Goal: Information Seeking & Learning: Learn about a topic

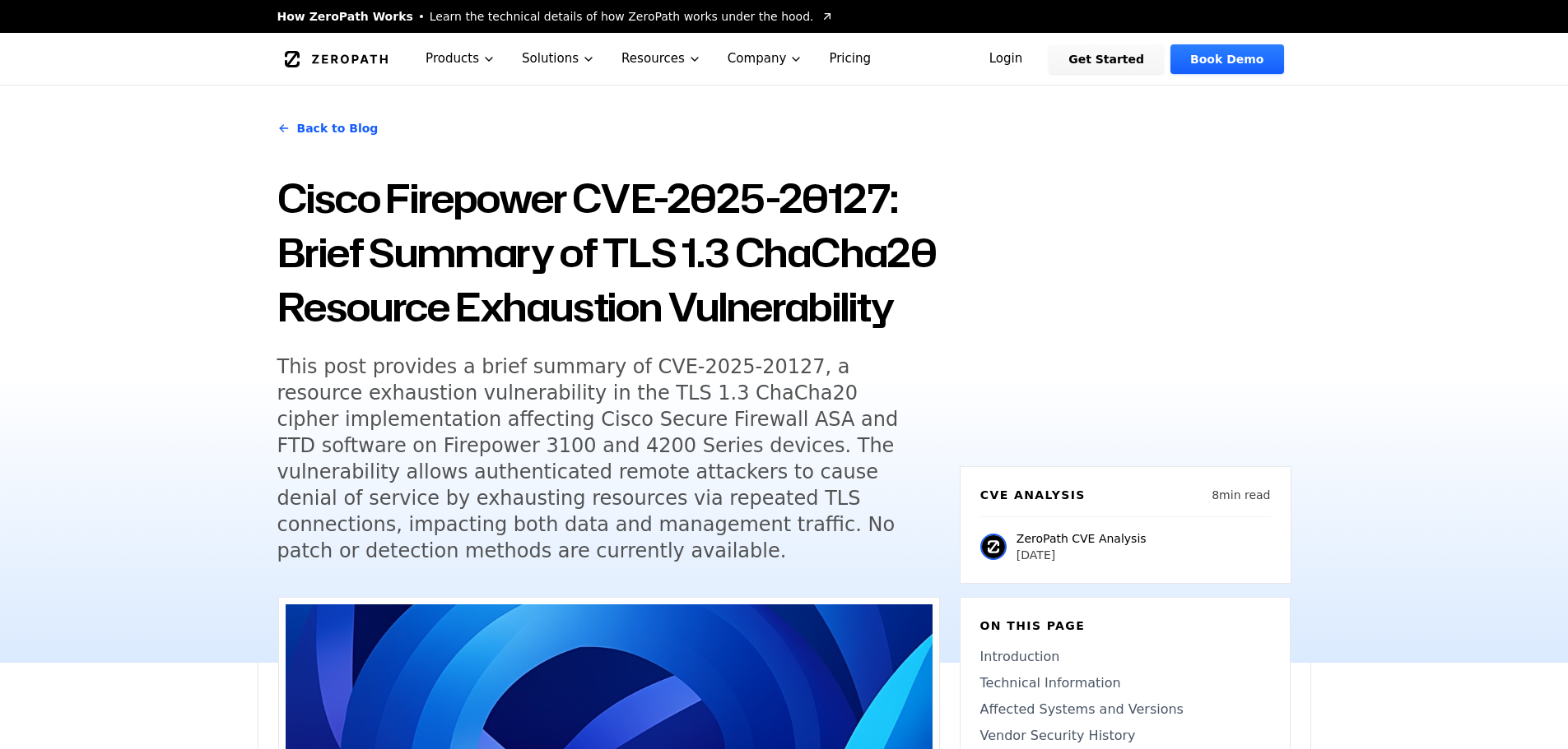
scroll to position [164, 0]
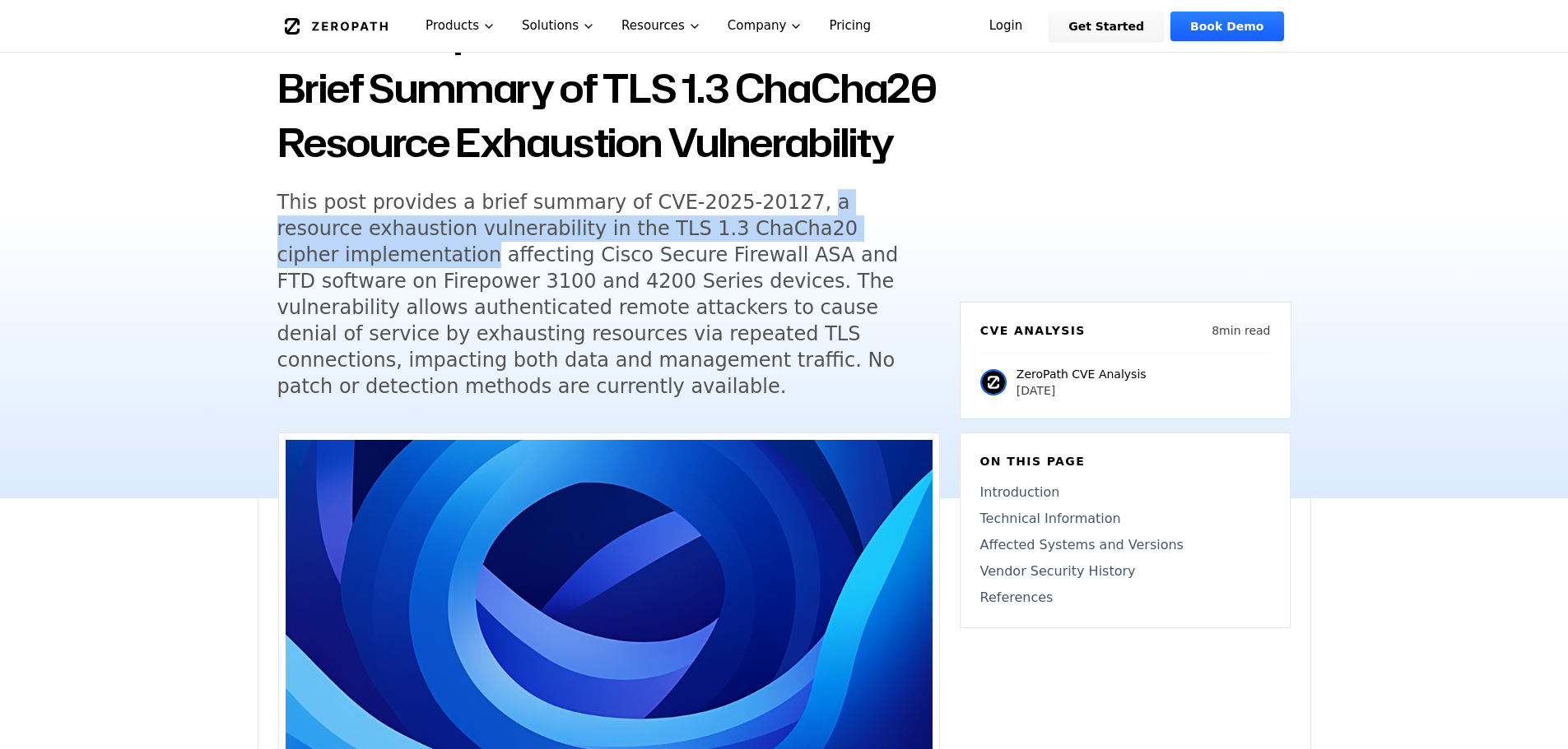
drag, startPoint x: 900, startPoint y: 287, endPoint x: 774, endPoint y: 255, distance: 130.0
click at [765, 254] on h5 "This post provides a brief summary of CVE-2025-20127, a resource exhaustion vul…" at bounding box center [593, 294] width 632 height 211
drag, startPoint x: 108, startPoint y: 378, endPoint x: 128, endPoint y: 378, distance: 20.0
click at [108, 378] on div "Back to Blog Cisco Firepower CVE-2025-20127: Brief Summary of TLS 1.3 ChaCha20 …" at bounding box center [784, 210] width 1568 height 578
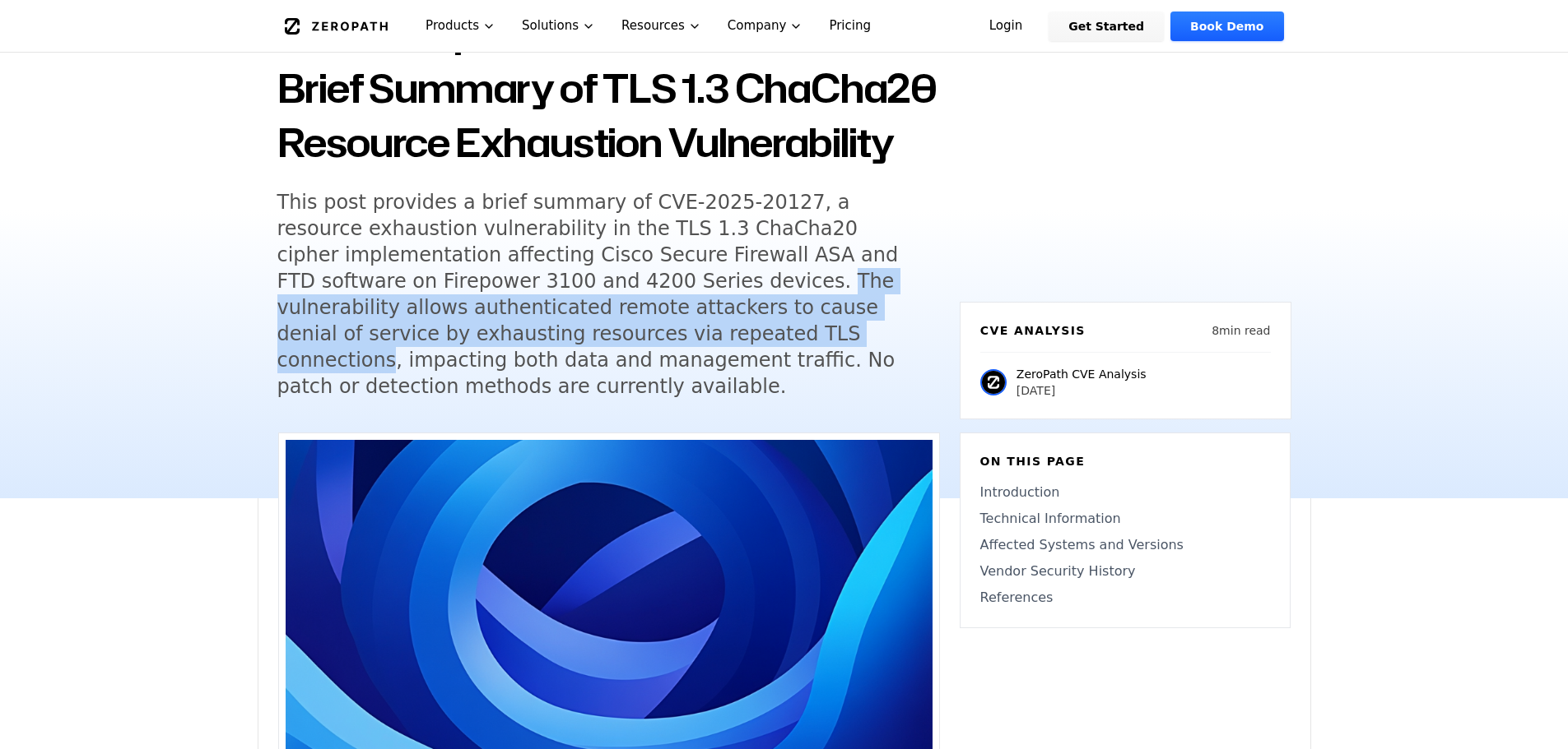
drag, startPoint x: 494, startPoint y: 335, endPoint x: 418, endPoint y: 386, distance: 91.5
click at [417, 386] on h5 "This post provides a brief summary of CVE-2025-20127, a resource exhaustion vul…" at bounding box center [593, 294] width 632 height 211
copy h5 "The vulnerability allows authenticated remote attackers to cause denial of serv…"
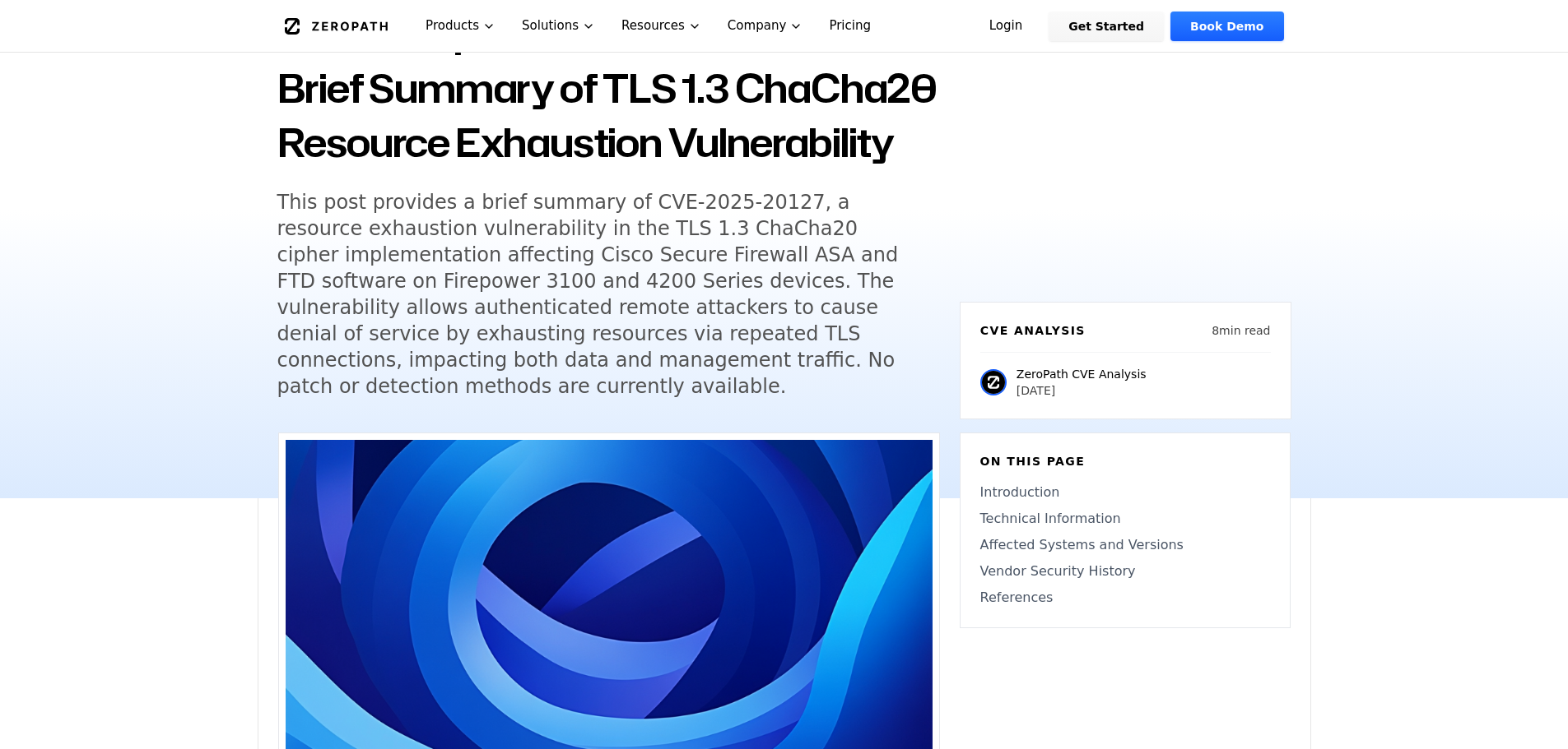
click at [498, 383] on h5 "This post provides a brief summary of CVE-2025-20127, a resource exhaustion vul…" at bounding box center [593, 294] width 632 height 211
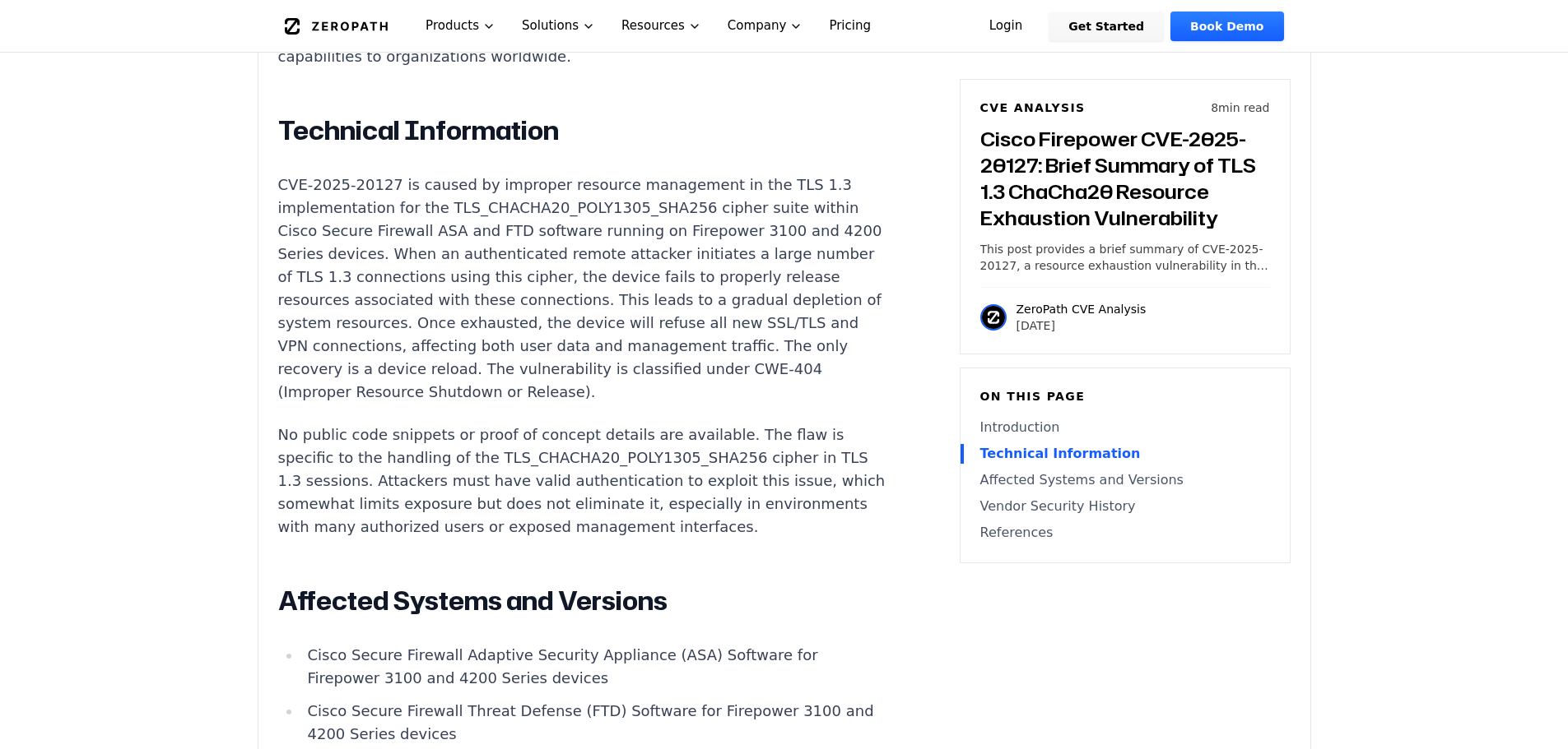
scroll to position [1562, 0]
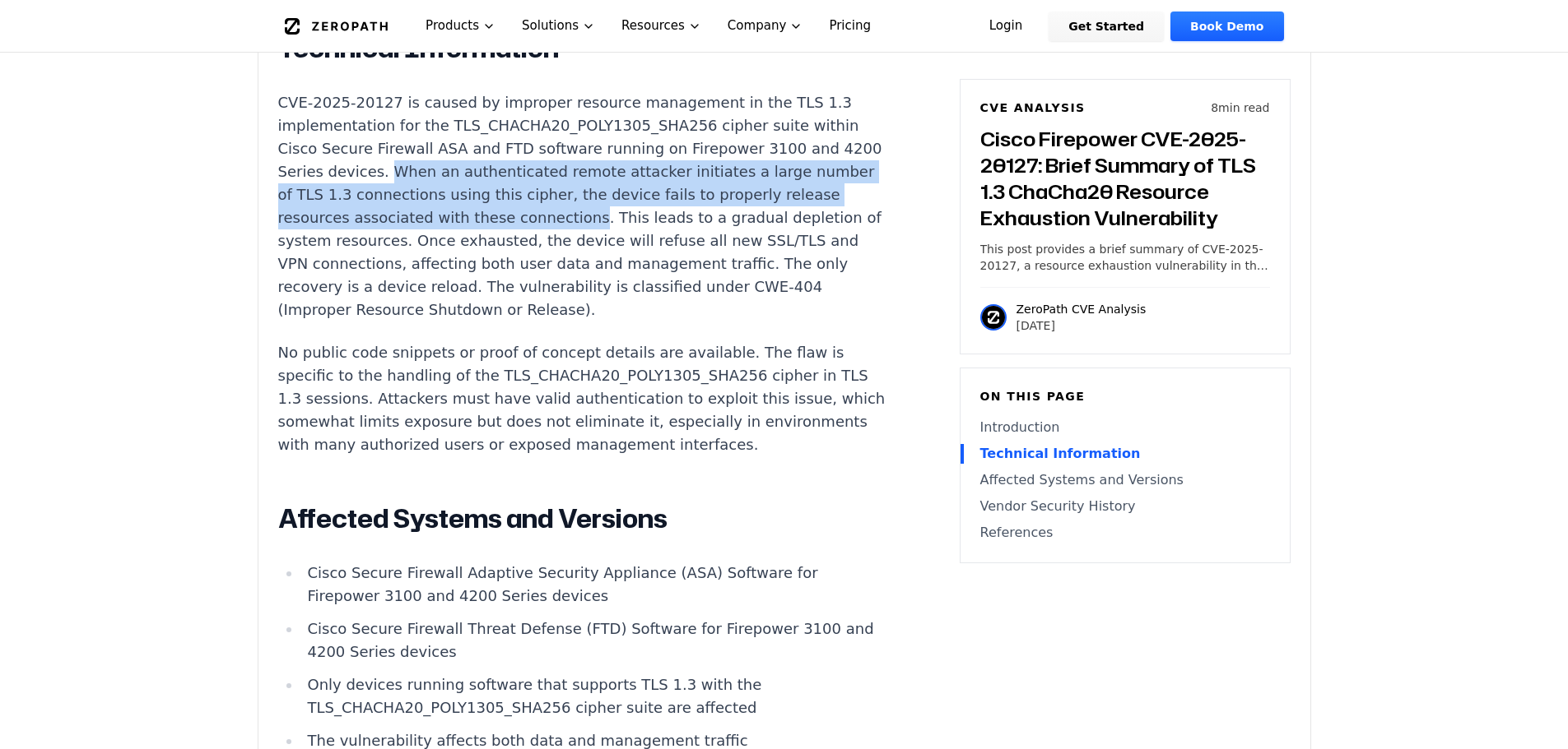
drag, startPoint x: 617, startPoint y: 228, endPoint x: 418, endPoint y: 182, distance: 204.2
click at [416, 182] on p "CVE-2025-20127 is caused by improper resource management in the TLS 1.3 impleme…" at bounding box center [584, 207] width 612 height 231
copy p "When an authenticated remote attacker initiates a large number of TLS 1.3 conne…"
drag, startPoint x: 721, startPoint y: 338, endPoint x: 774, endPoint y: 325, distance: 54.6
click at [721, 338] on div "Introduction Enterprise VPN and management connectivity can be disrupted withou…" at bounding box center [584, 511] width 612 height 1668
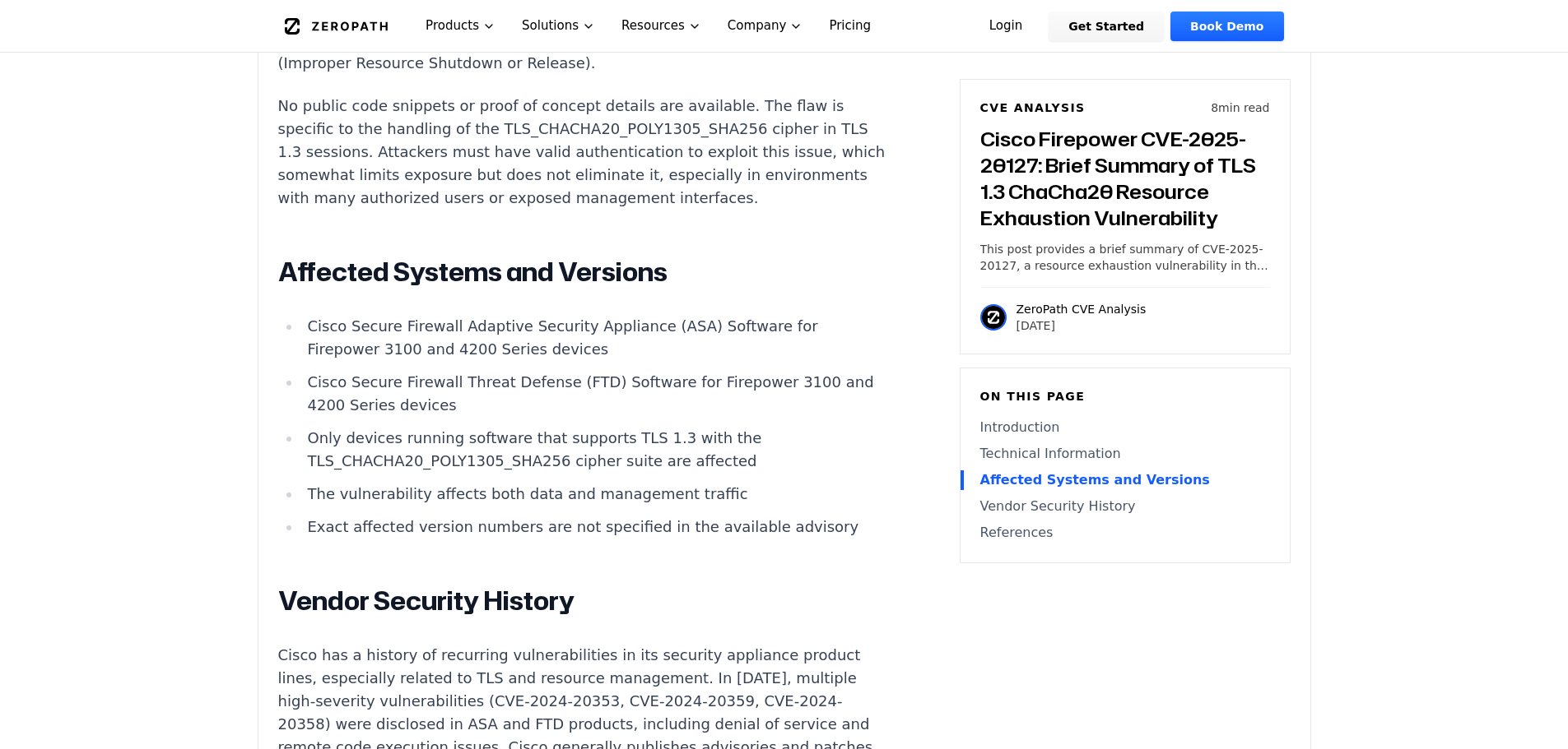
scroll to position [1891, 0]
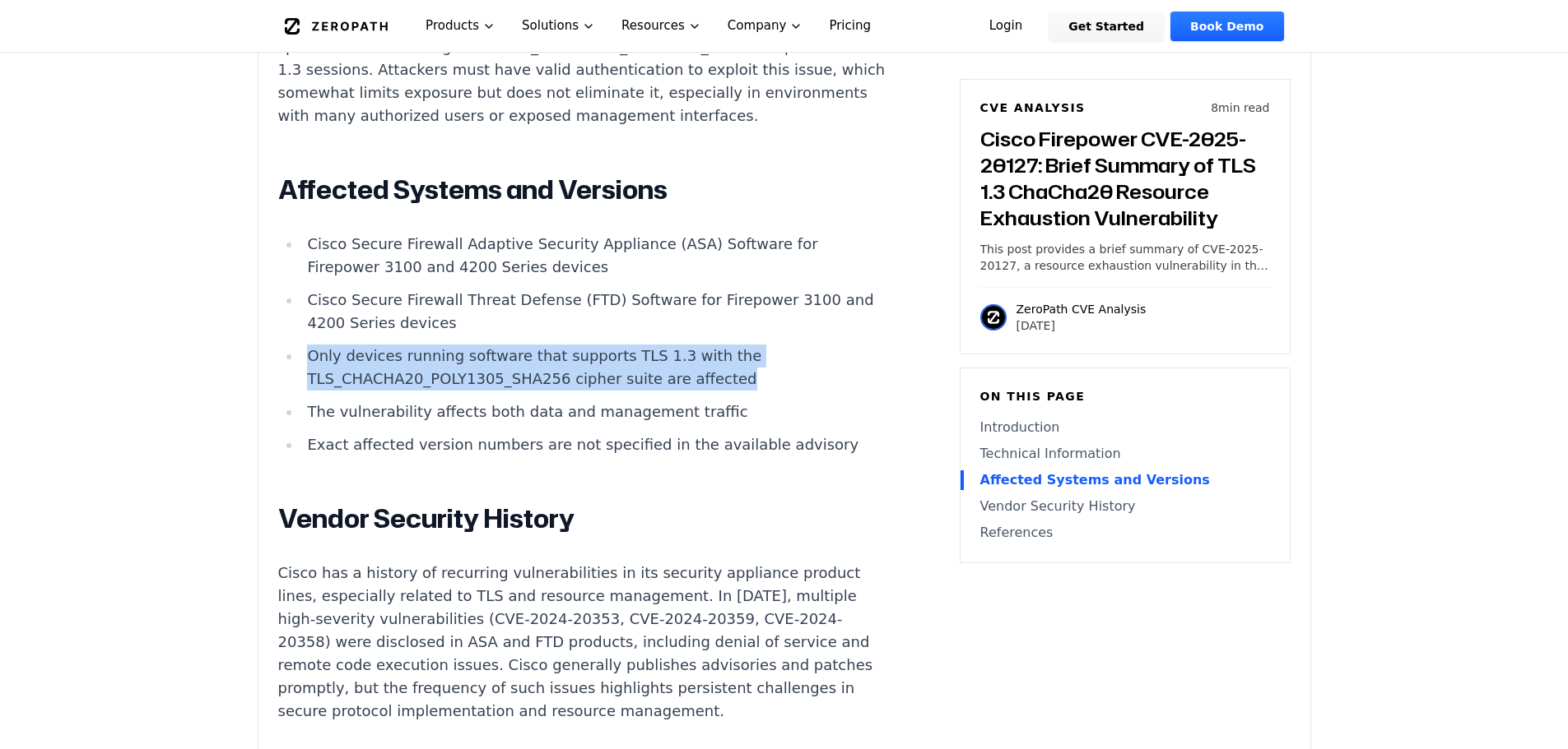
drag, startPoint x: 698, startPoint y: 394, endPoint x: 305, endPoint y: 371, distance: 393.7
click at [305, 371] on li "Only devices running software that supports TLS 1.3 with the TLS_CHACHA20_POLY1…" at bounding box center [595, 367] width 589 height 46
copy li "Only devices running software that supports TLS 1.3 with the TLS_CHACHA20_POLY1…"
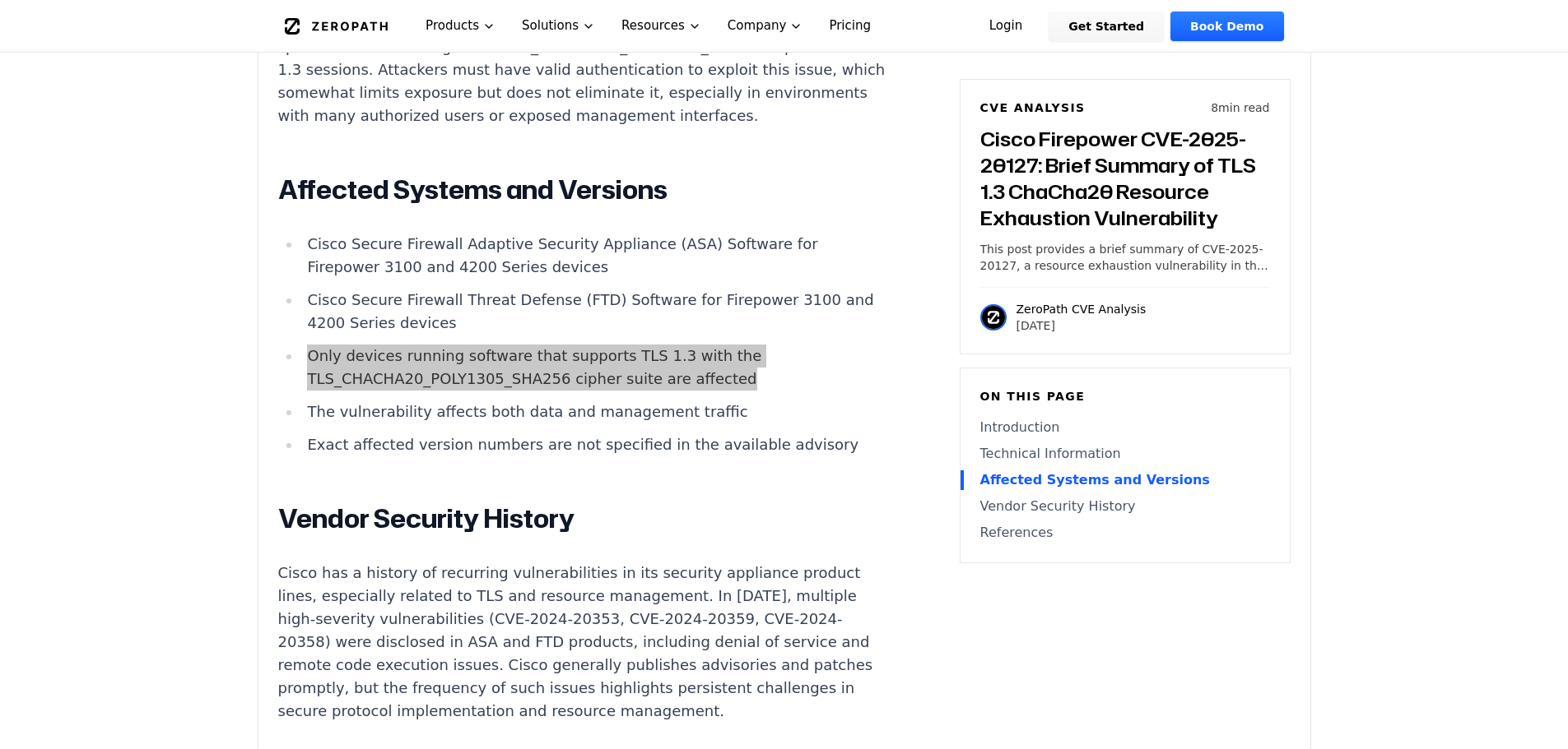
scroll to position [2221, 0]
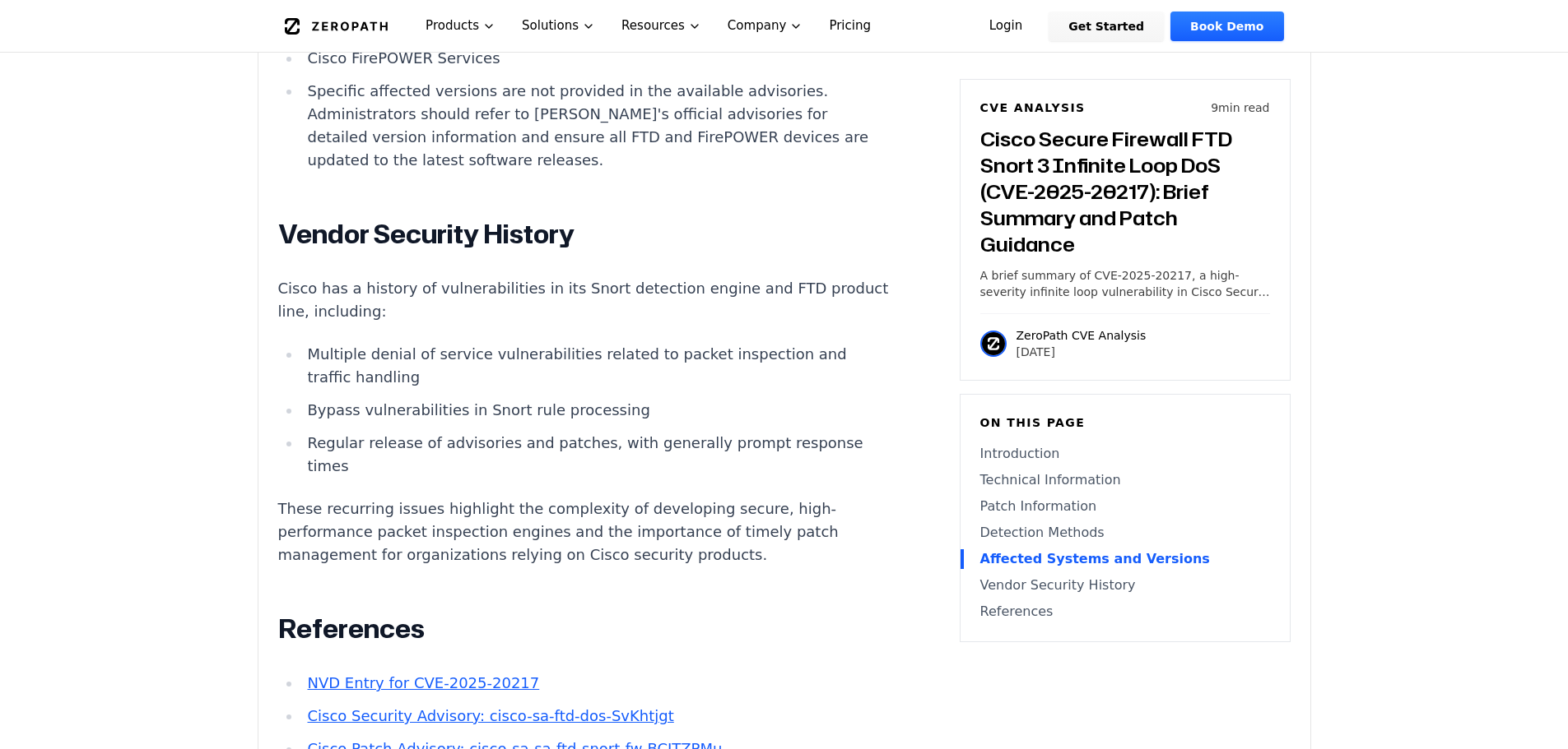
scroll to position [4441, 0]
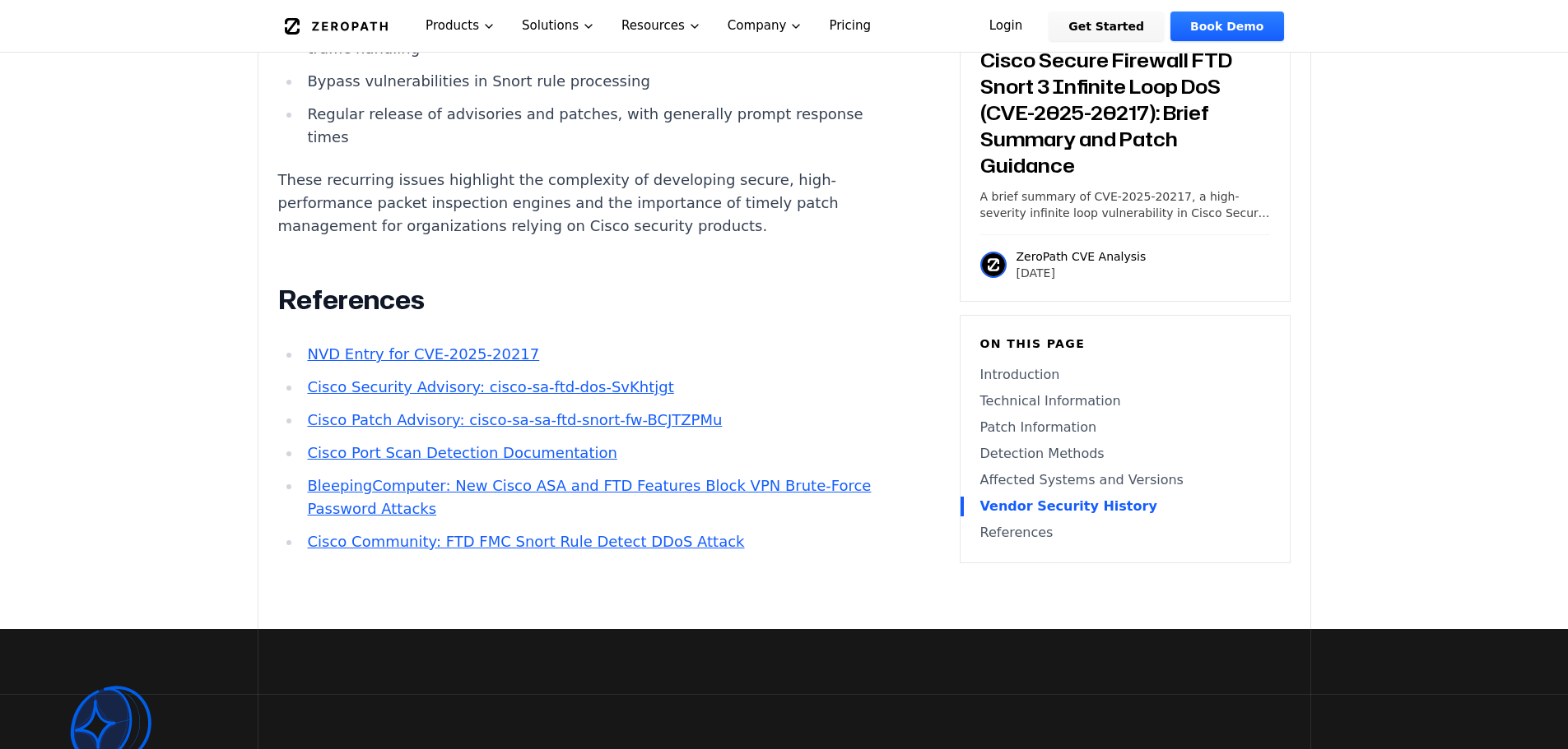
click at [406, 362] on link "NVD Entry for CVE-2025-20217" at bounding box center [422, 354] width 232 height 17
